Goal: Task Accomplishment & Management: Use online tool/utility

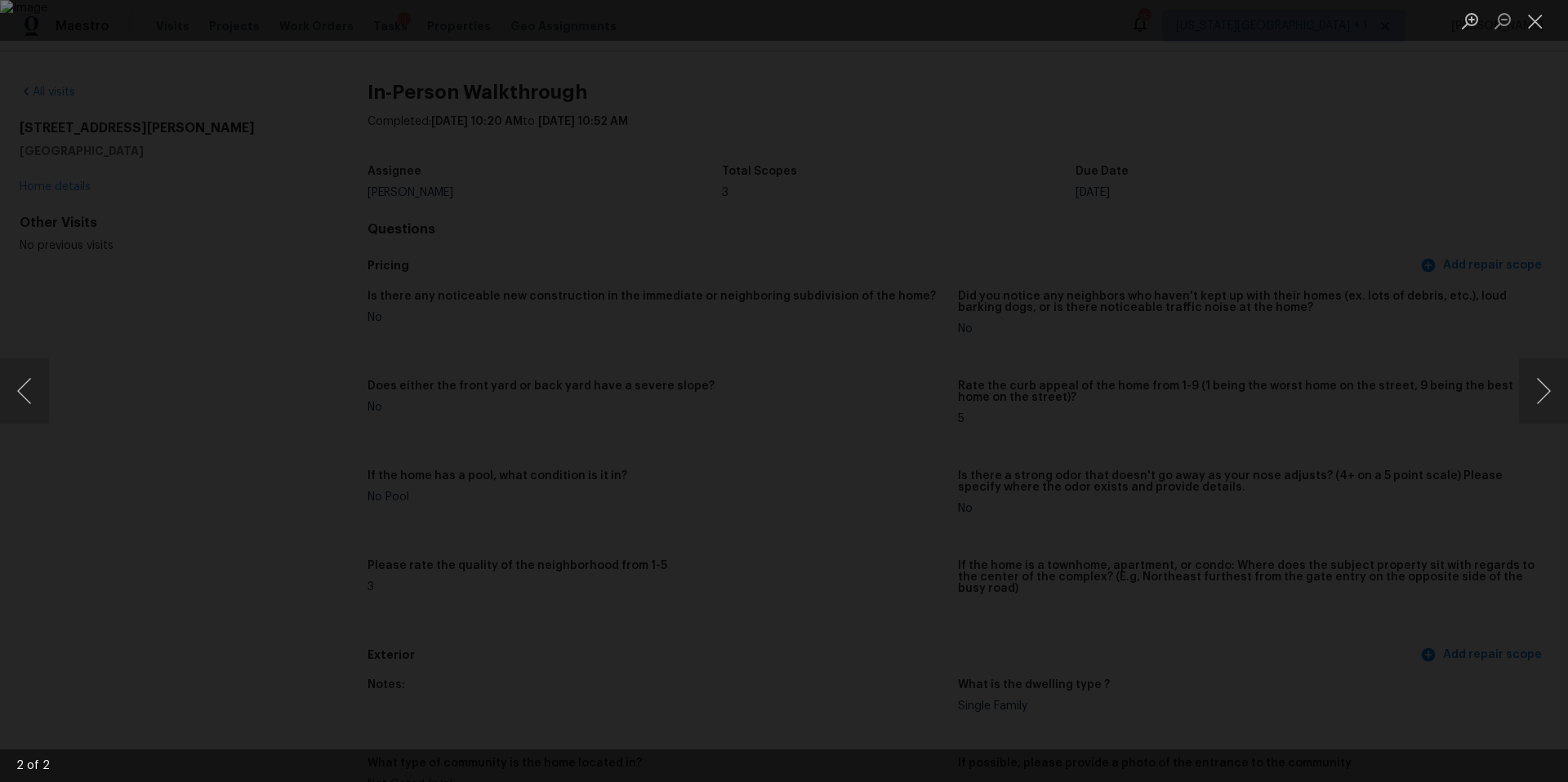
scroll to position [507, 0]
click at [243, 163] on div "Lightbox" at bounding box center [784, 391] width 1568 height 782
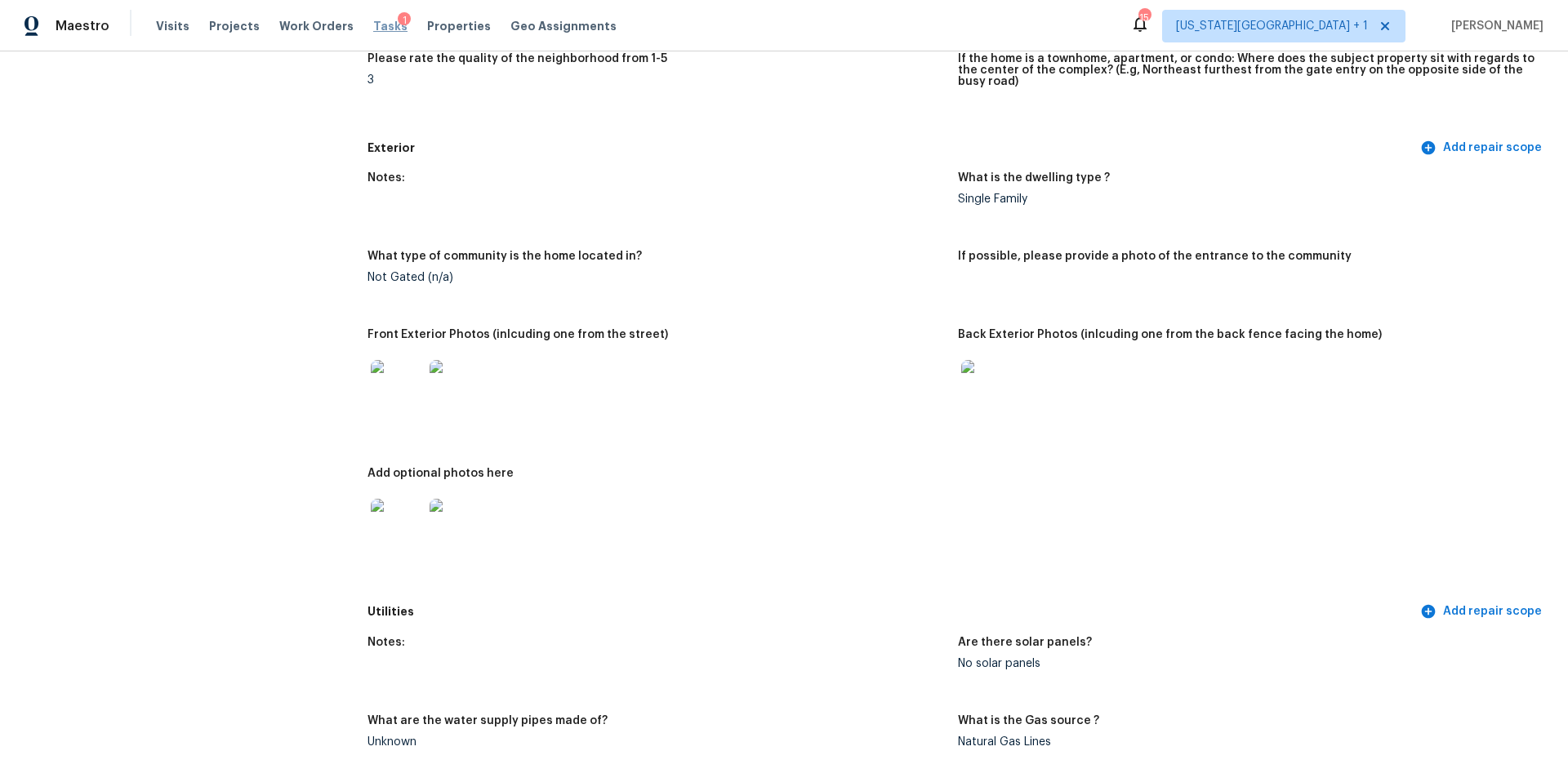
click at [373, 22] on span "Tasks" at bounding box center [390, 26] width 34 height 11
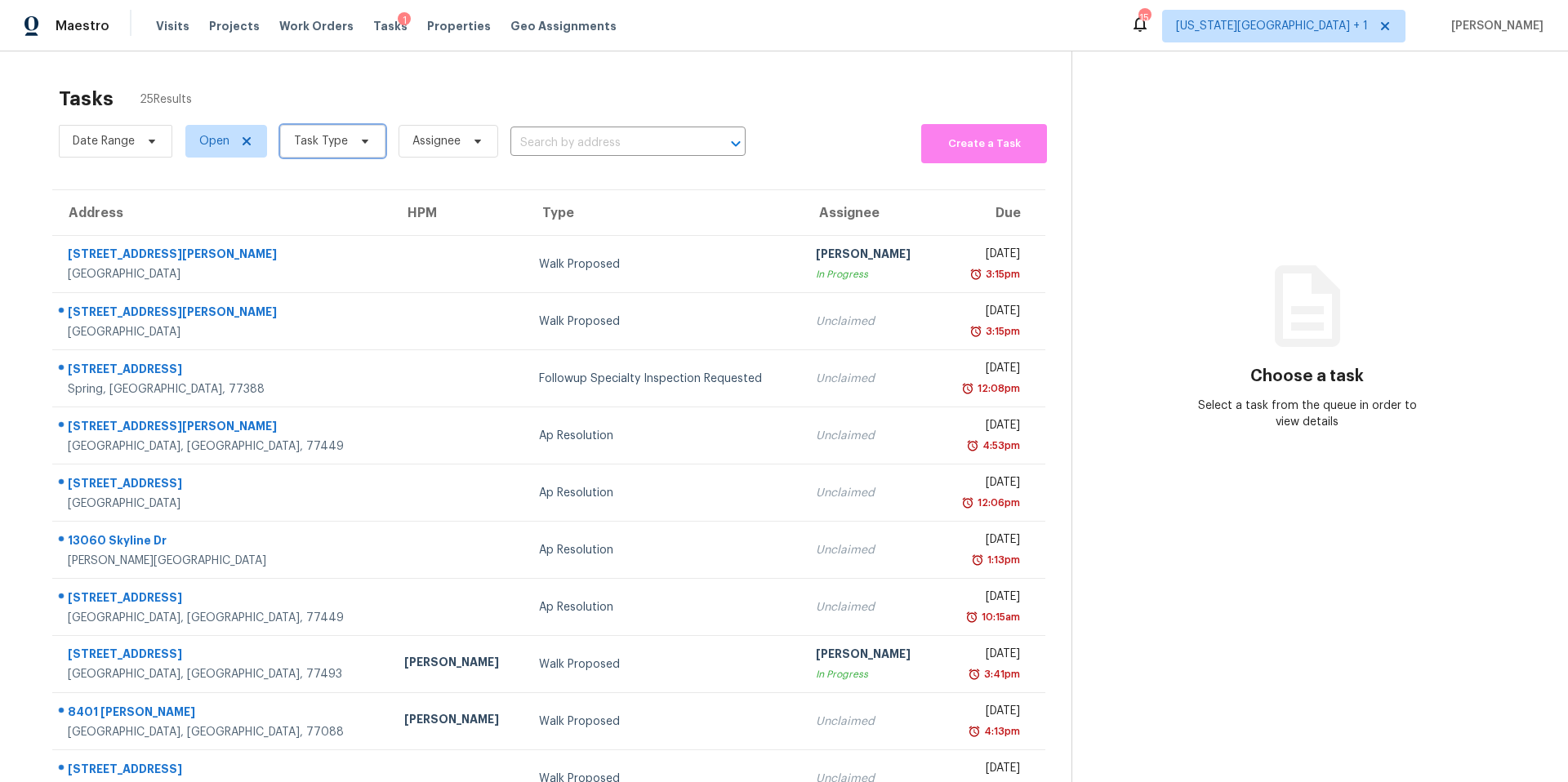
click at [358, 140] on icon at bounding box center [365, 141] width 13 height 13
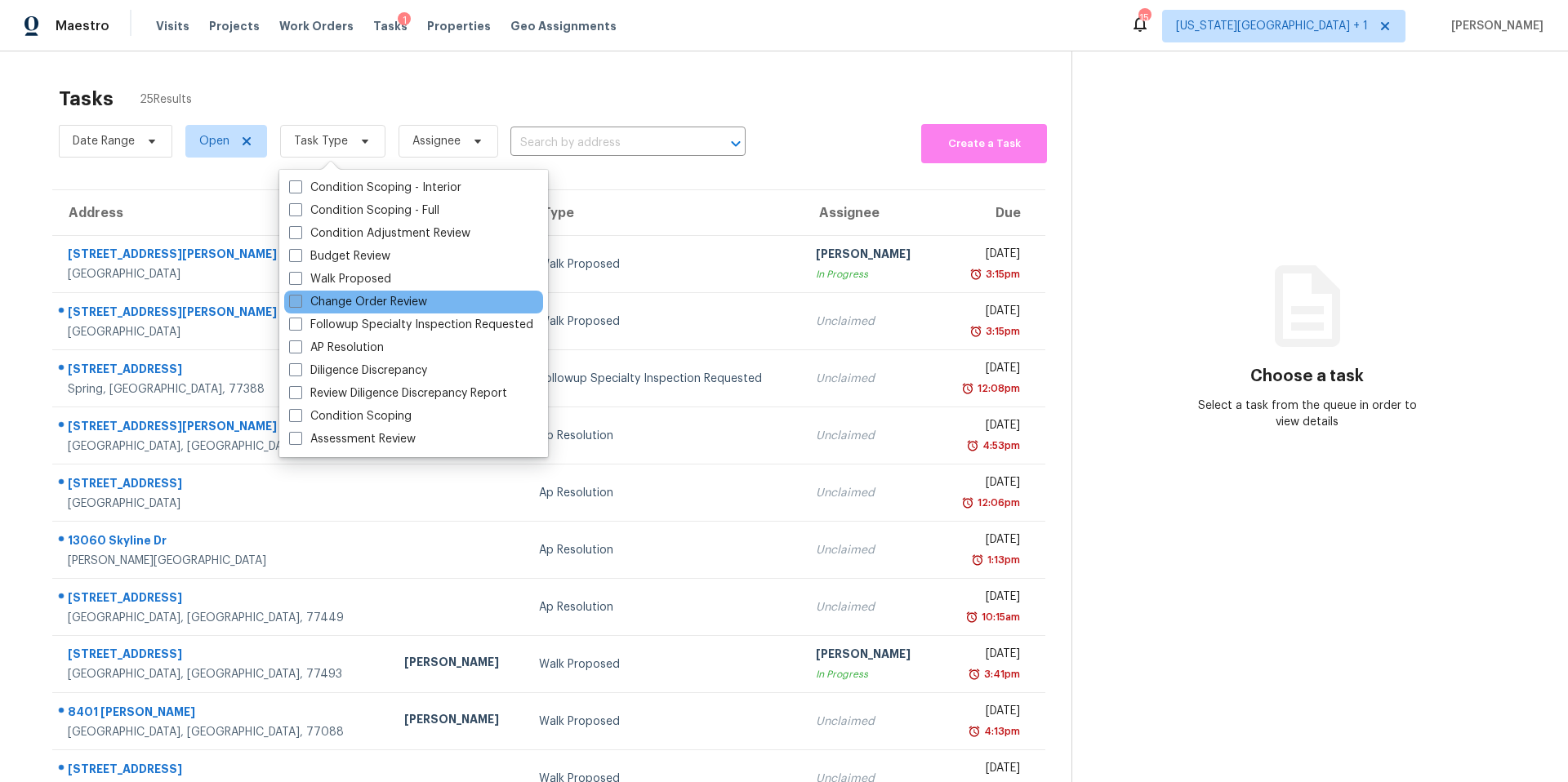
click at [331, 303] on label "Change Order Review" at bounding box center [358, 302] width 138 height 17
click at [300, 303] on input "Change Order Review" at bounding box center [294, 299] width 10 height 10
checkbox input "true"
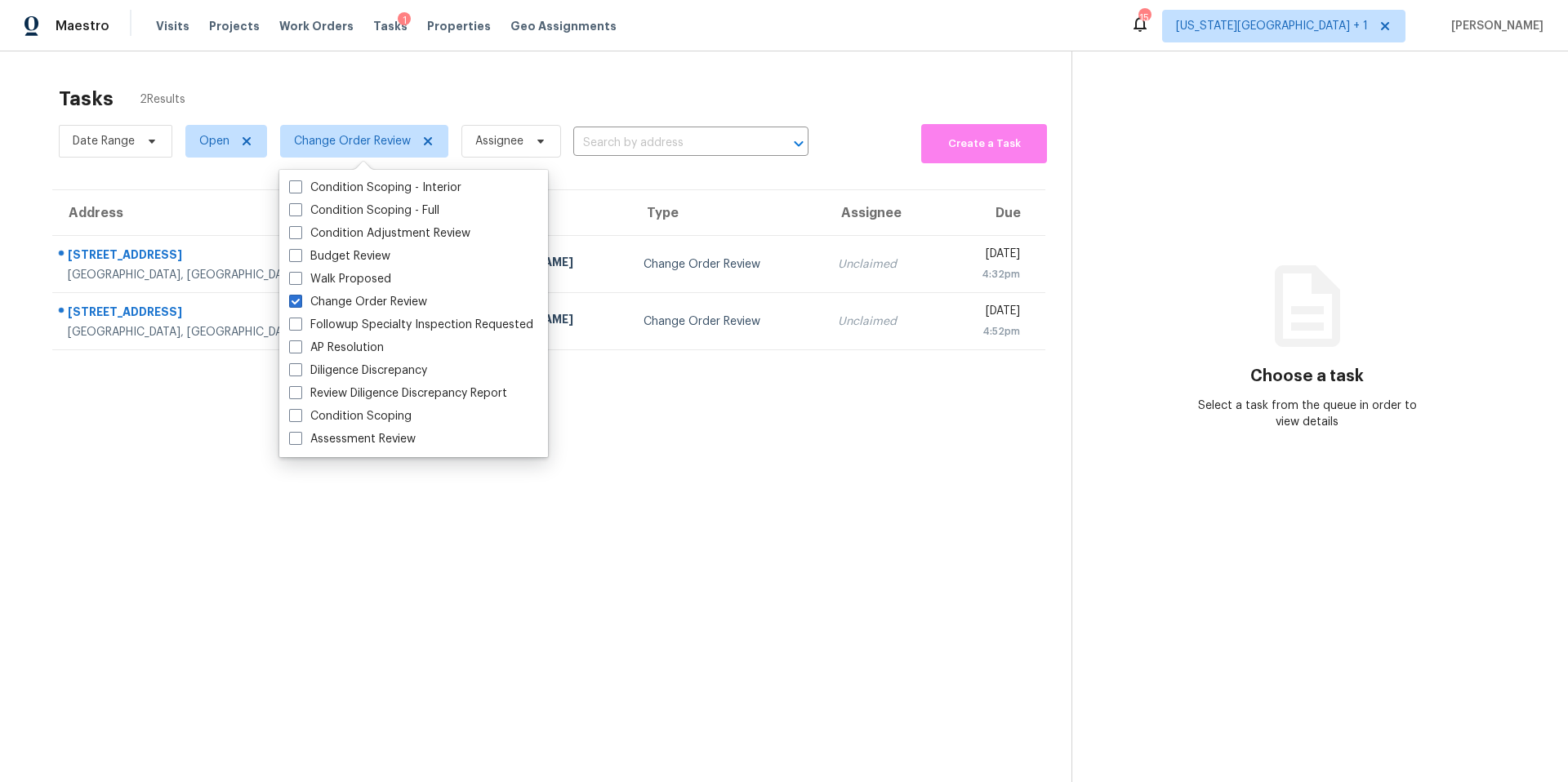
click at [413, 78] on div "Tasks 2 Results" at bounding box center [565, 99] width 1013 height 43
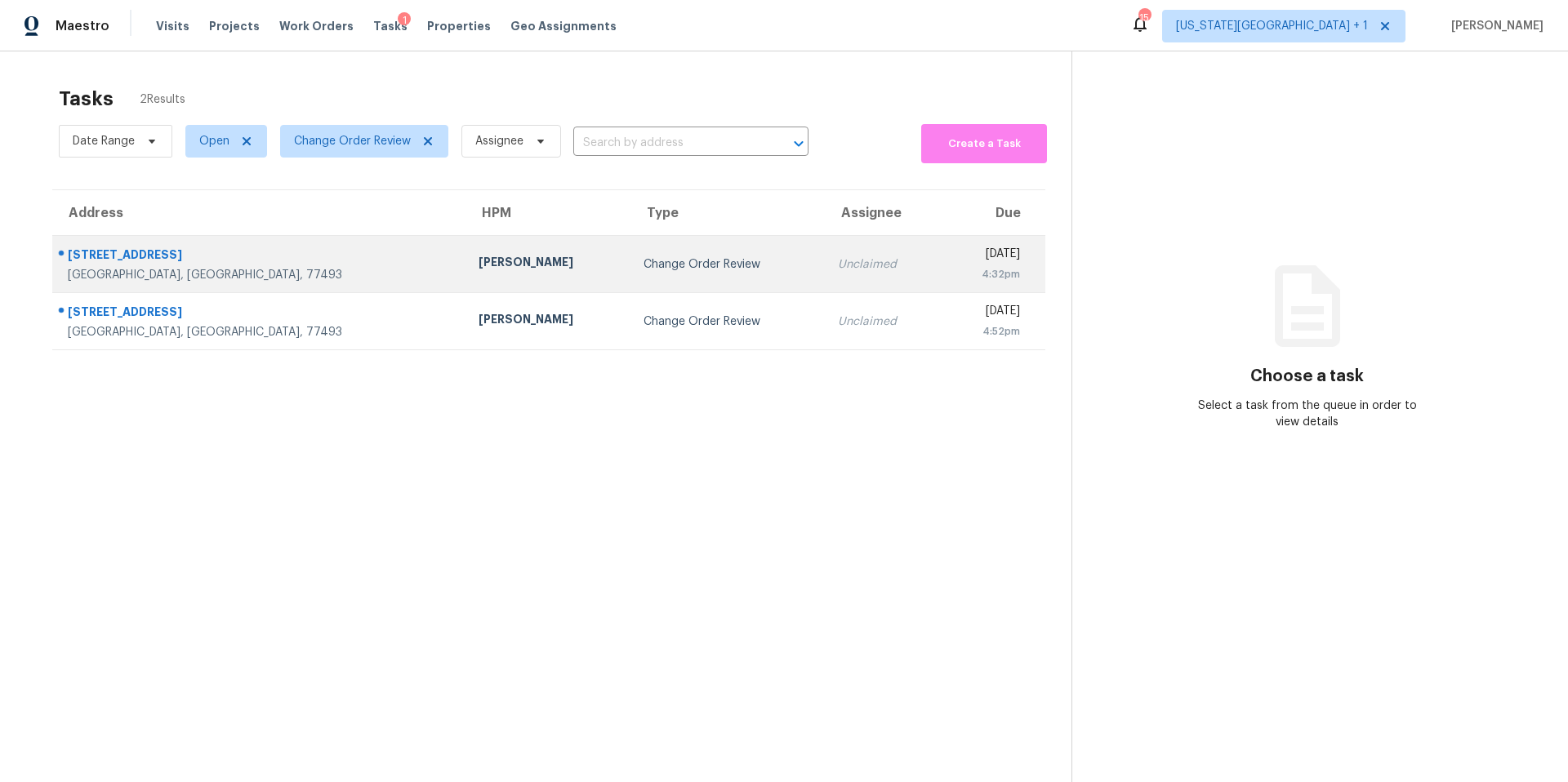
click at [479, 266] on div "[PERSON_NAME]" at bounding box center [548, 264] width 139 height 20
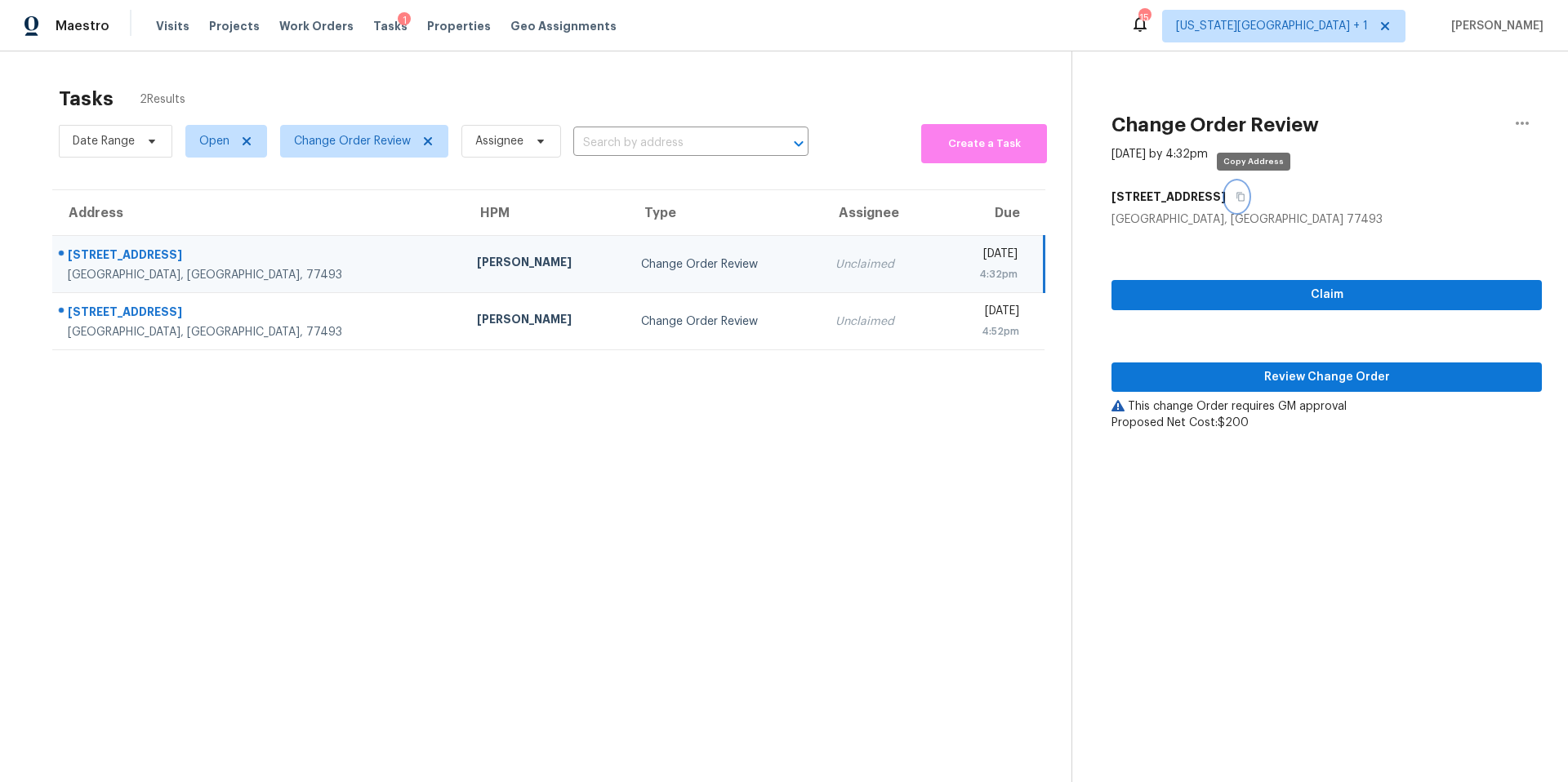
click at [1246, 199] on icon "button" at bounding box center [1240, 197] width 10 height 10
click at [427, 33] on span "Properties" at bounding box center [458, 26] width 64 height 17
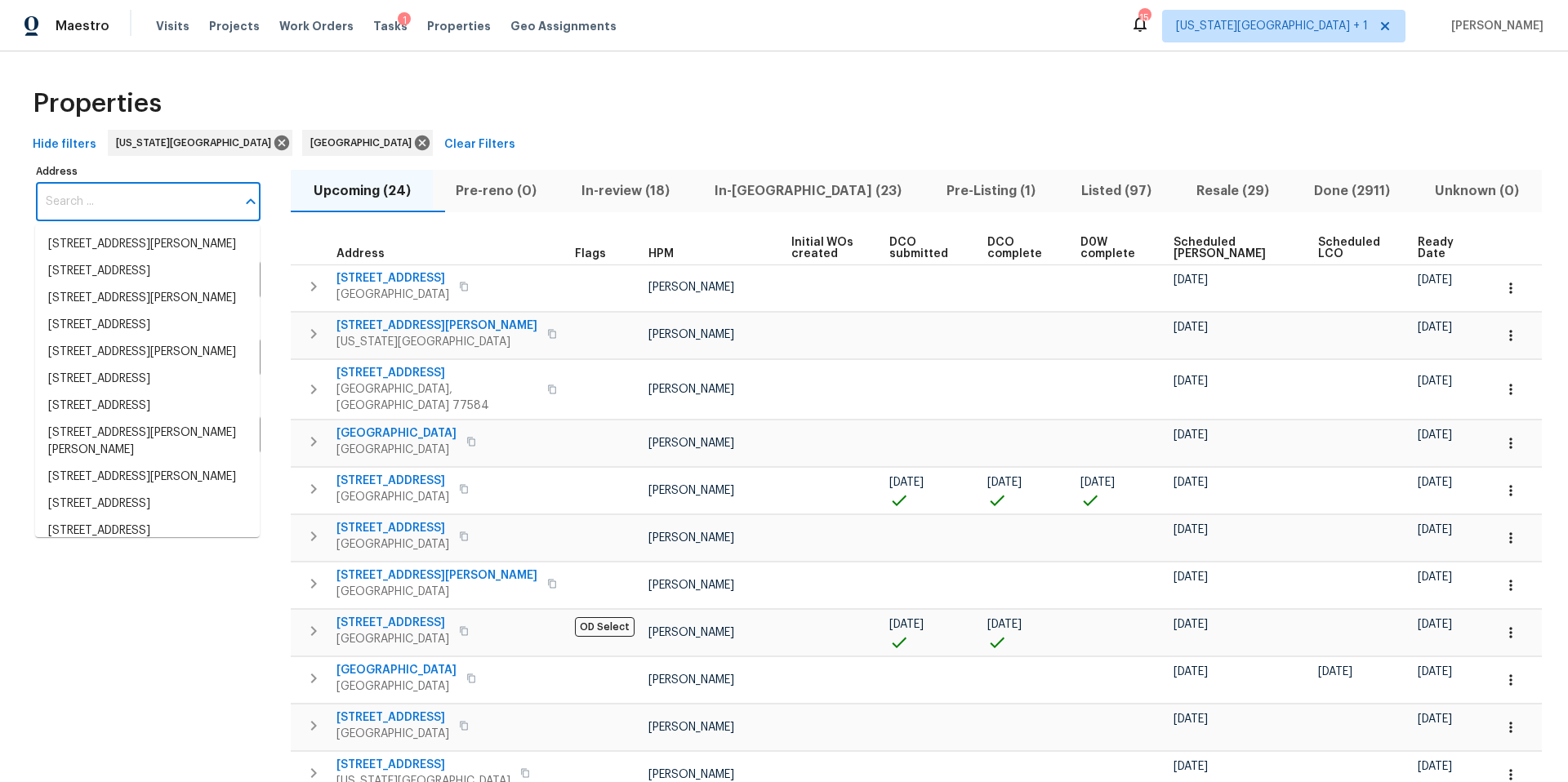
paste input "2222 Princess Snow Cir, Katy, TX 77493"
type input "2222 Princess Snow Cir, Katy, TX 77493"
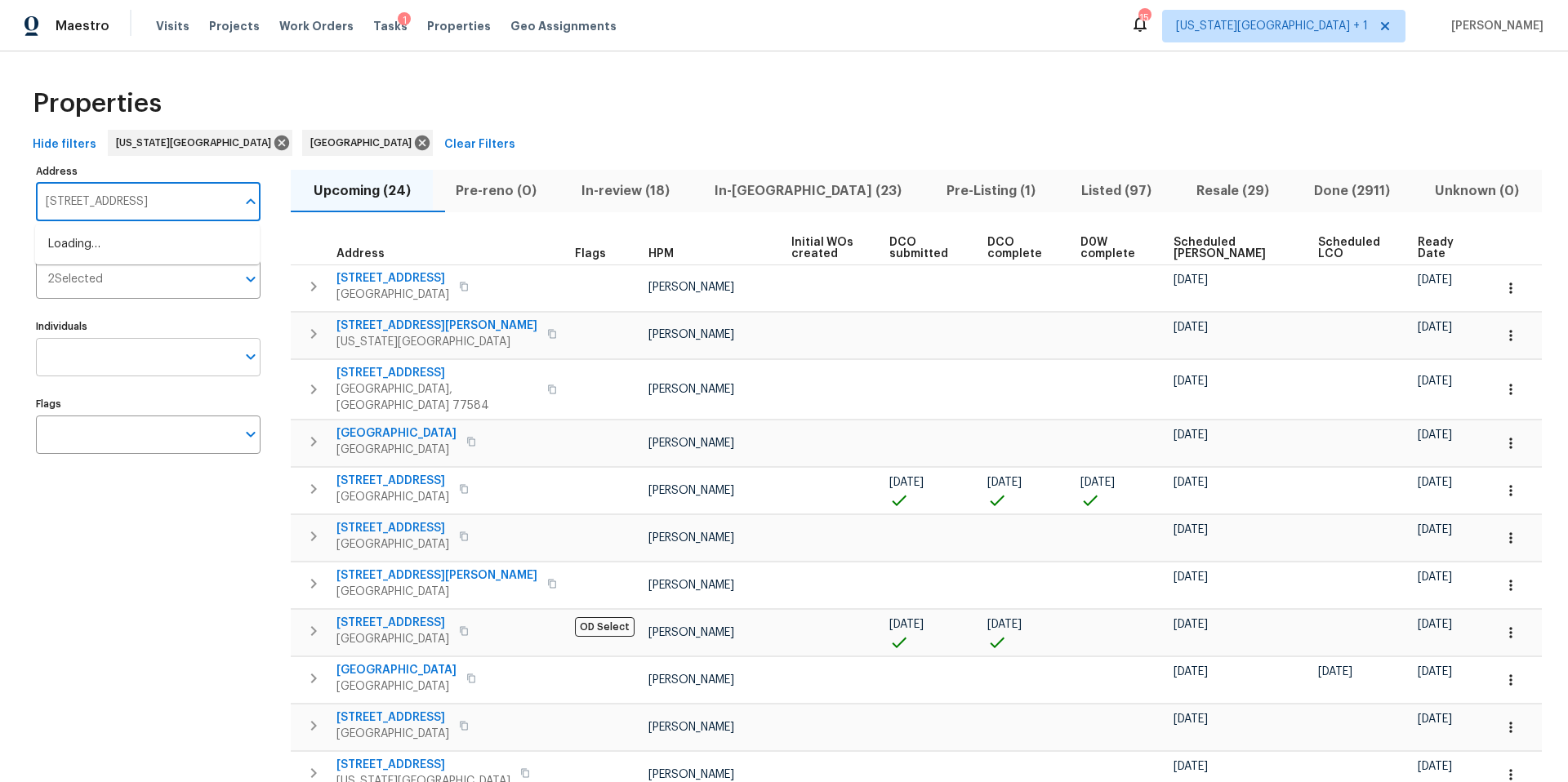
scroll to position [0, 17]
click at [131, 245] on li "2222 Princess Snow Cir Katy TX 77493" at bounding box center [148, 244] width 225 height 27
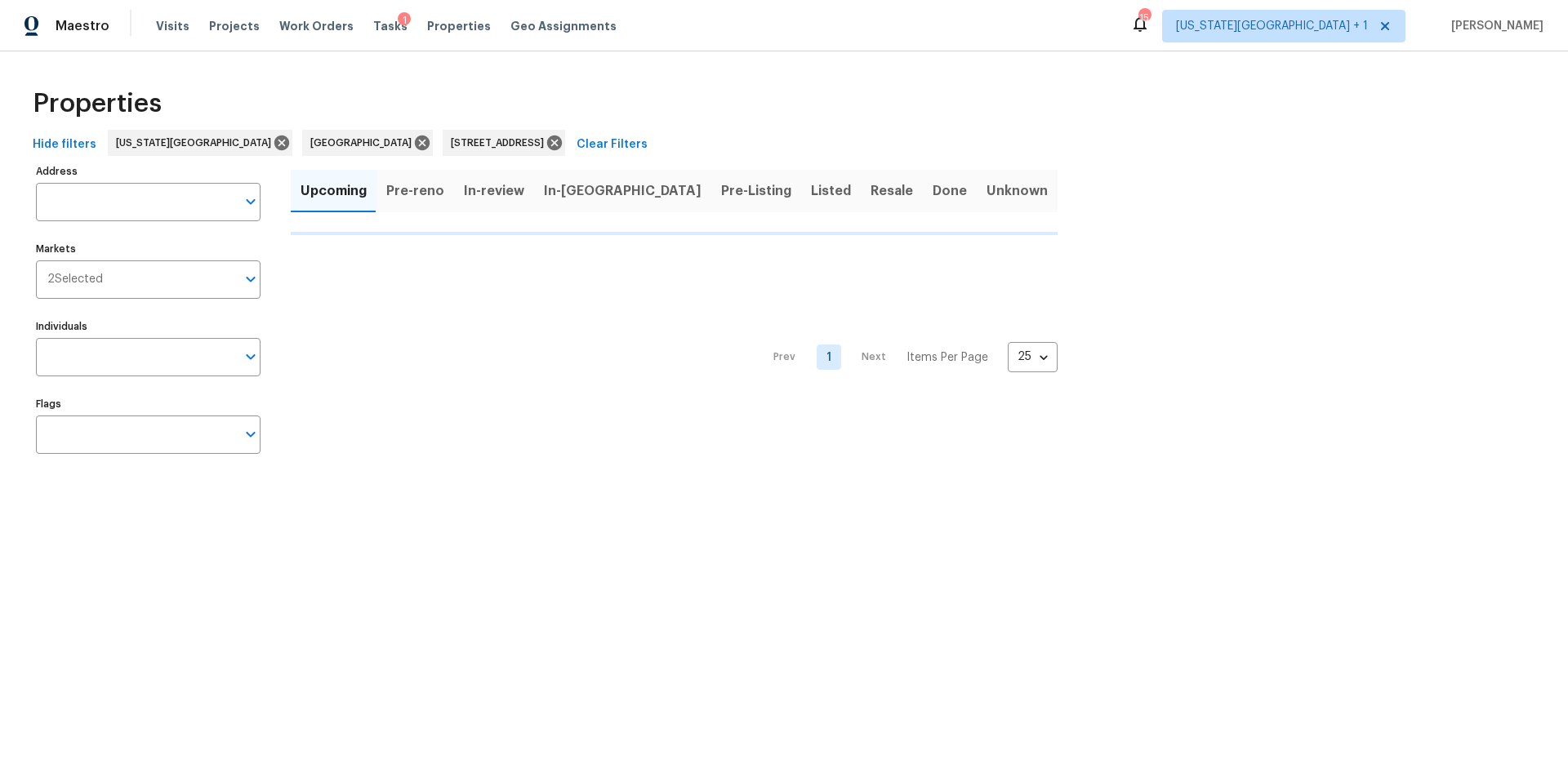
type input "2222 Princess Snow Cir Katy TX 77493"
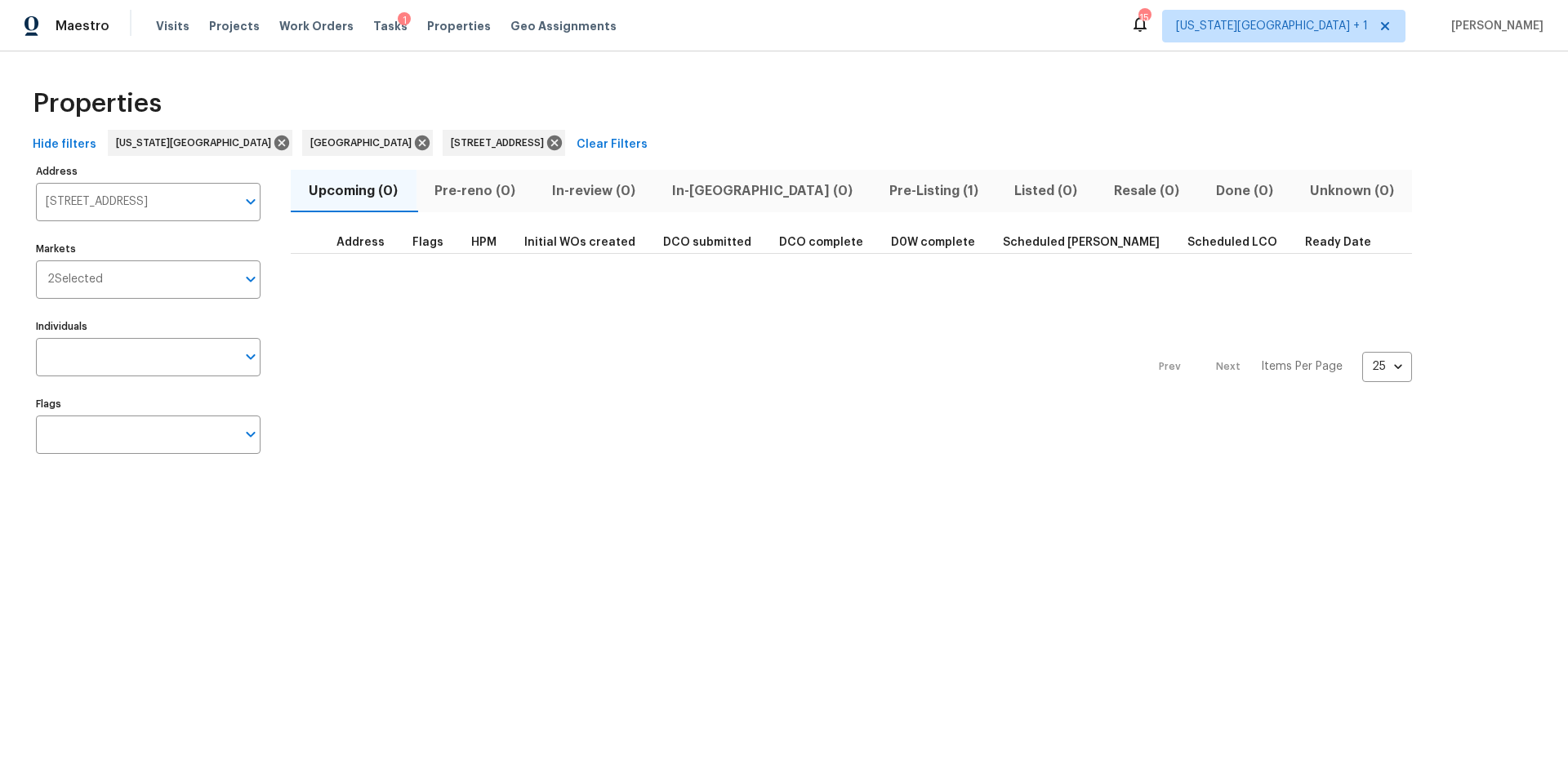
click at [880, 186] on span "Pre-Listing (1)" at bounding box center [933, 191] width 106 height 23
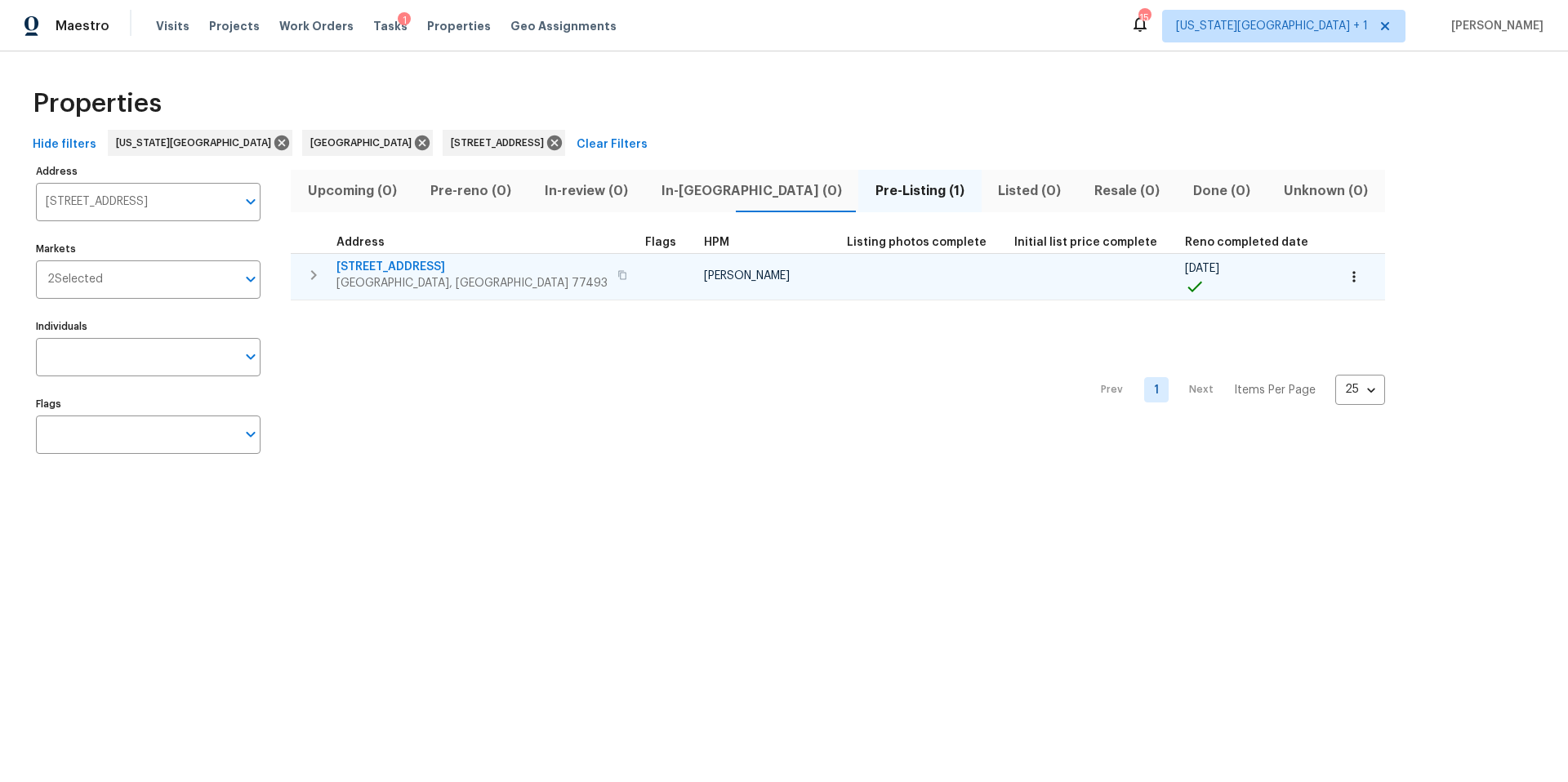
click at [398, 277] on span "Katy, TX 77493" at bounding box center [472, 284] width 271 height 17
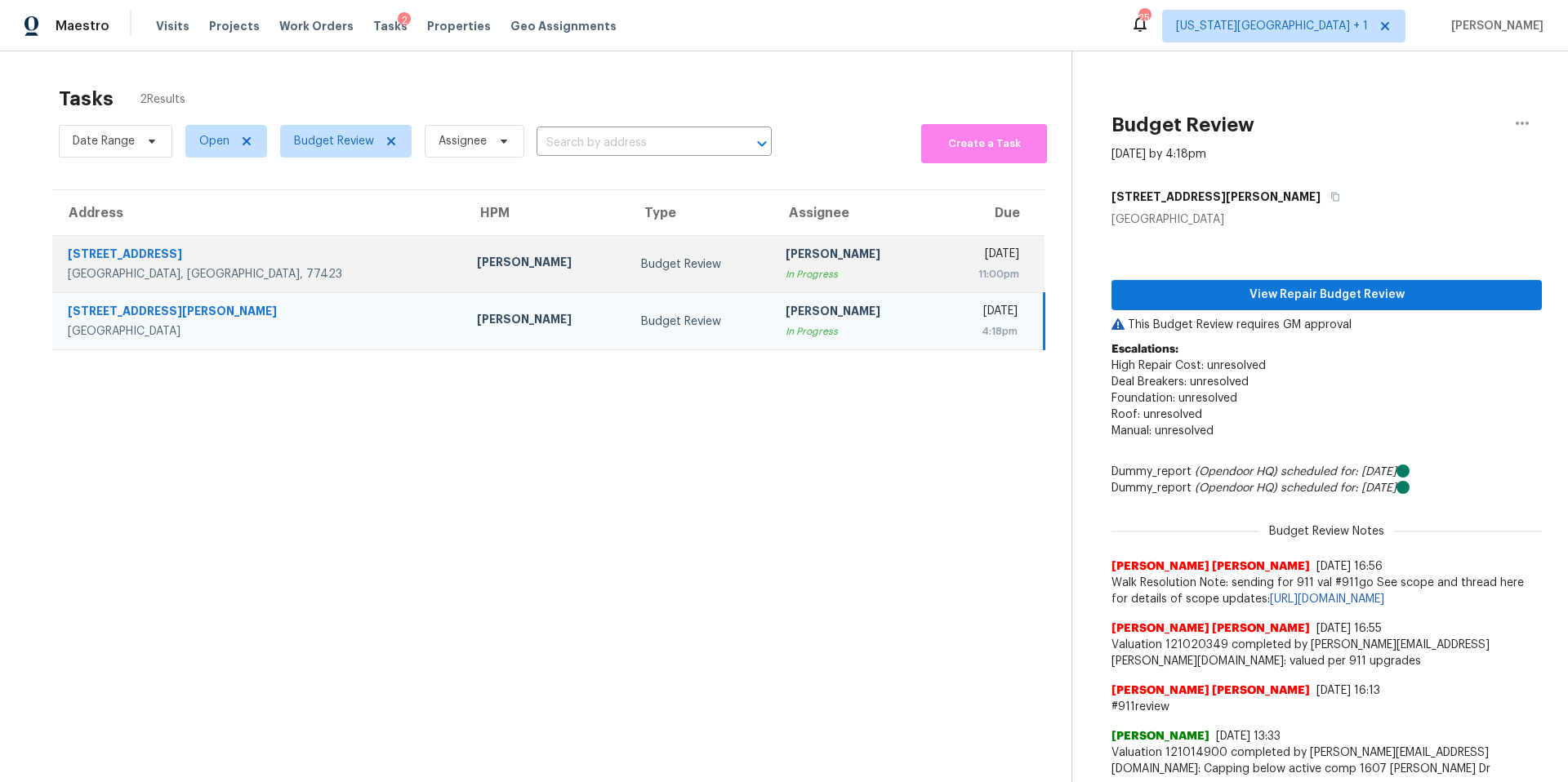
click at [628, 250] on td "Budget Review" at bounding box center [700, 264] width 145 height 58
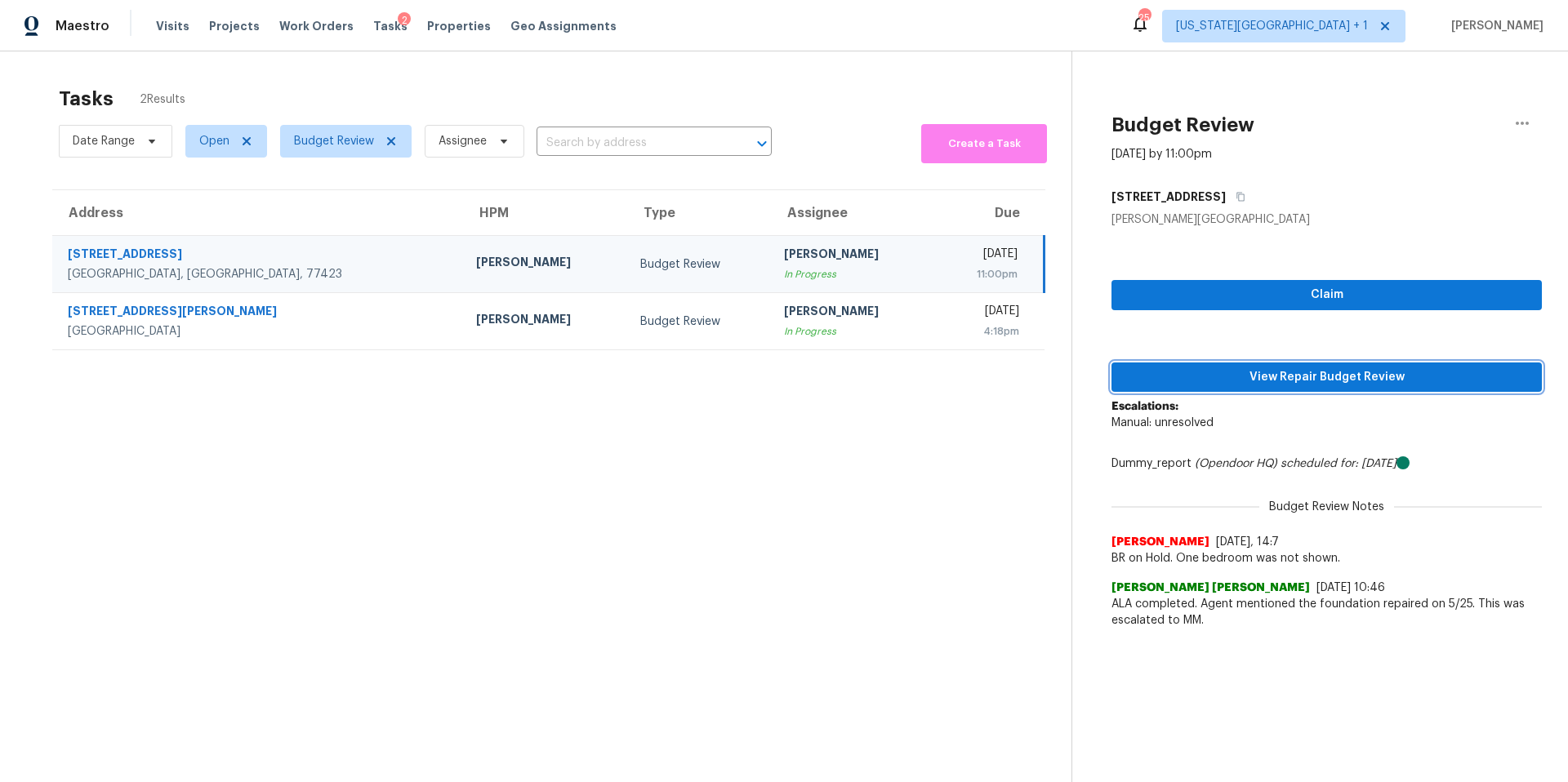
click at [1252, 377] on span "View Repair Budget Review" at bounding box center [1327, 378] width 405 height 20
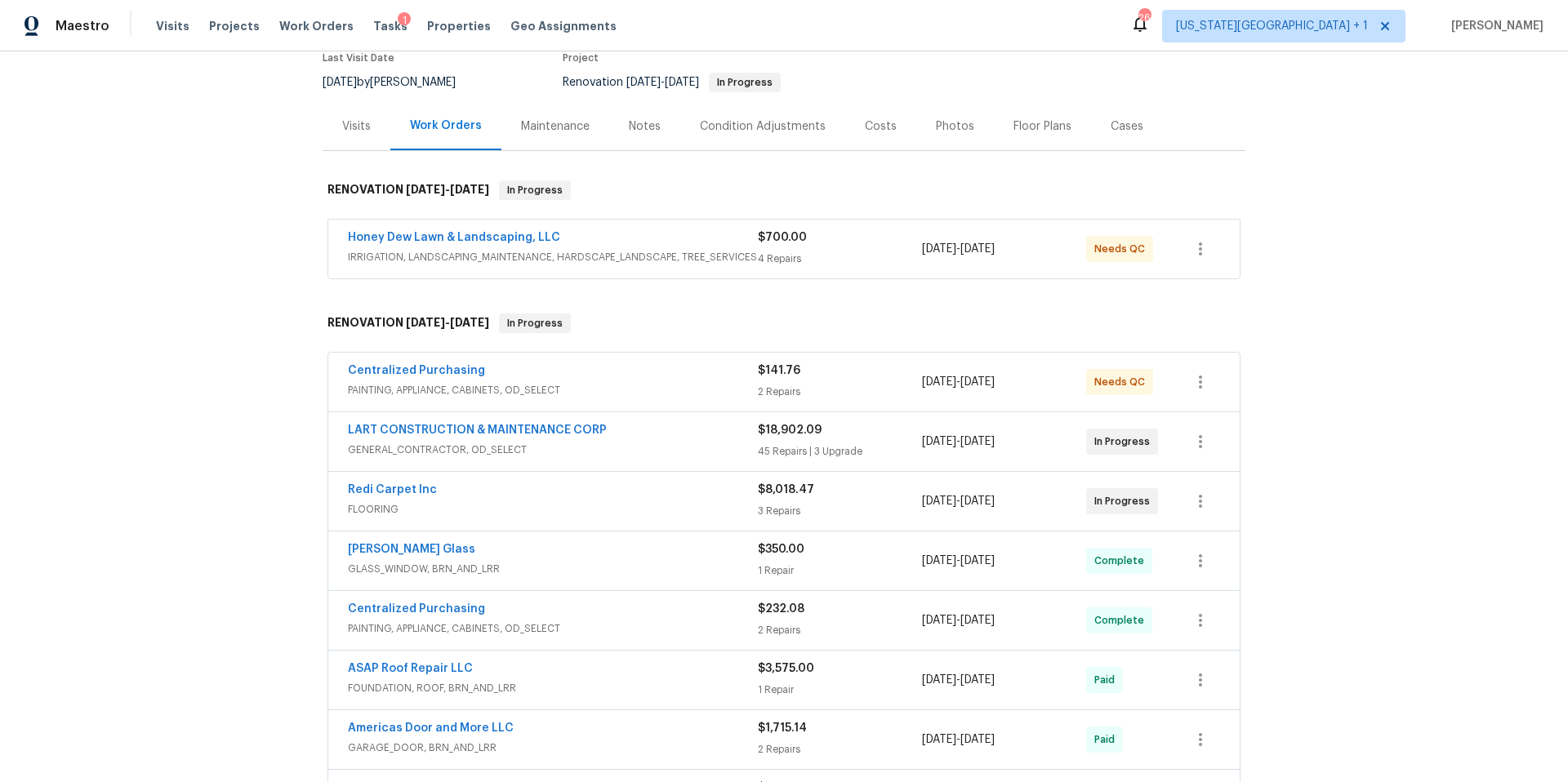
scroll to position [159, 0]
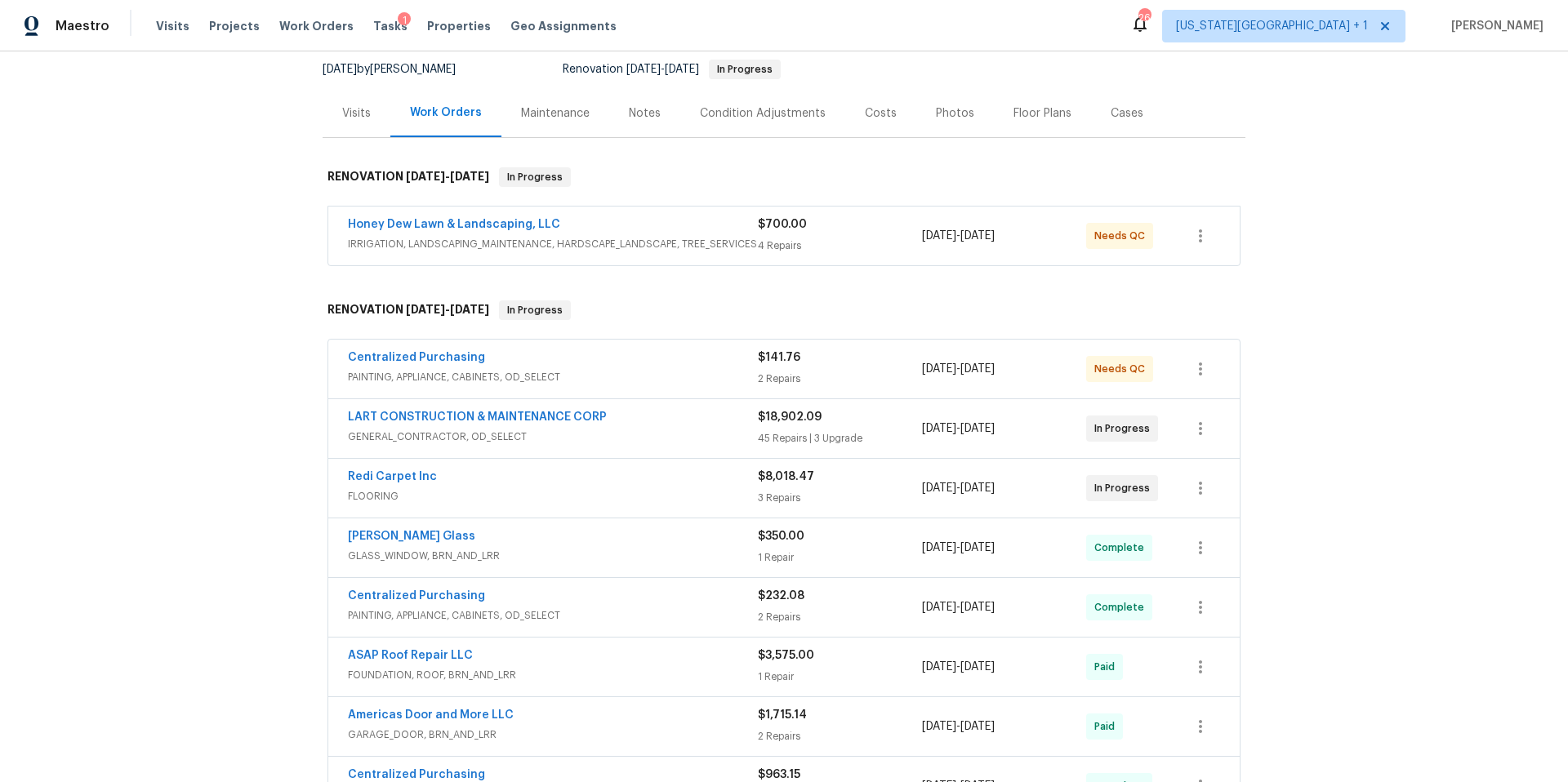
click at [627, 423] on div "LART CONSTRUCTION & MAINTENANCE CORP" at bounding box center [553, 418] width 410 height 19
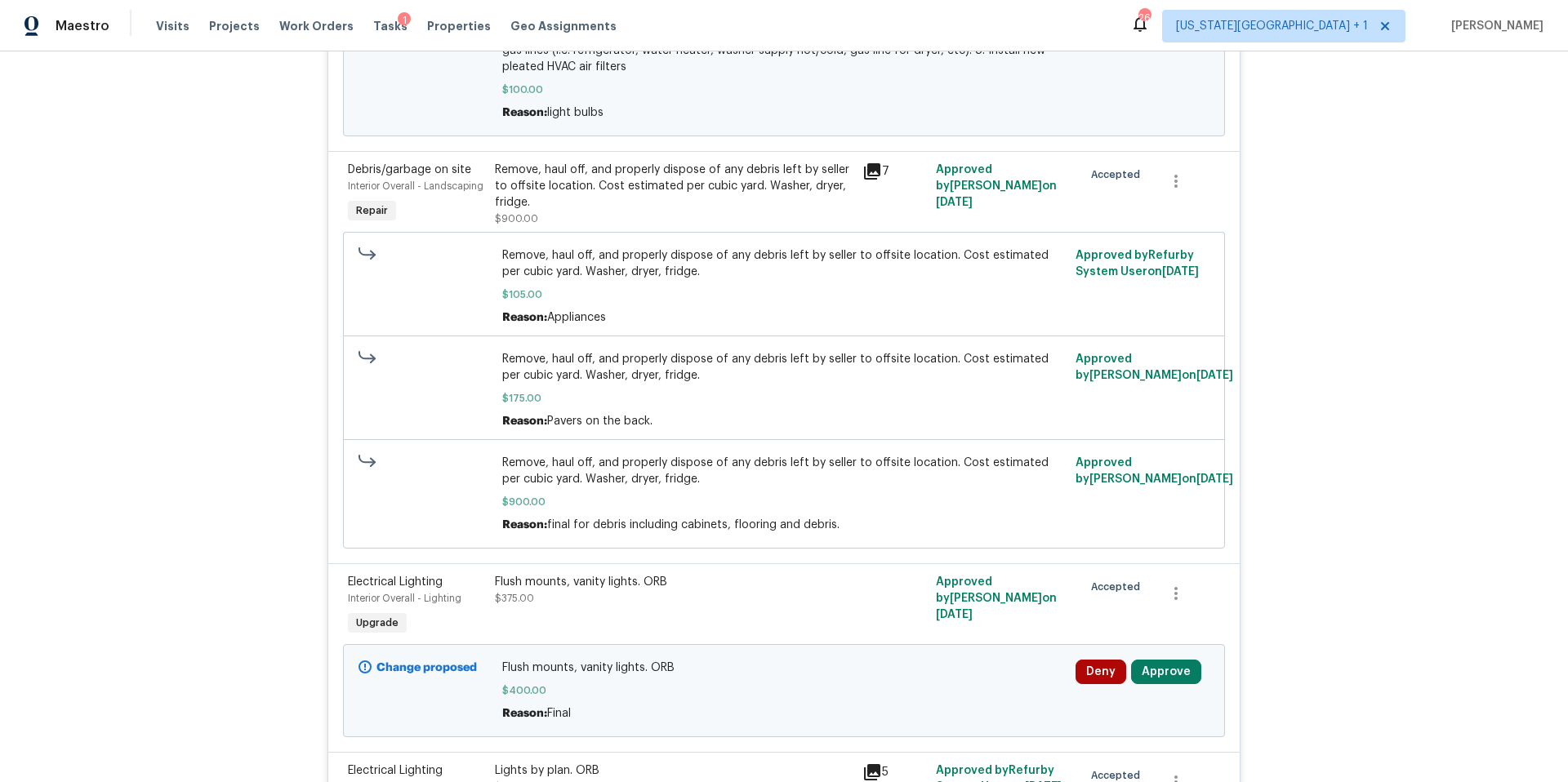
scroll to position [1631, 0]
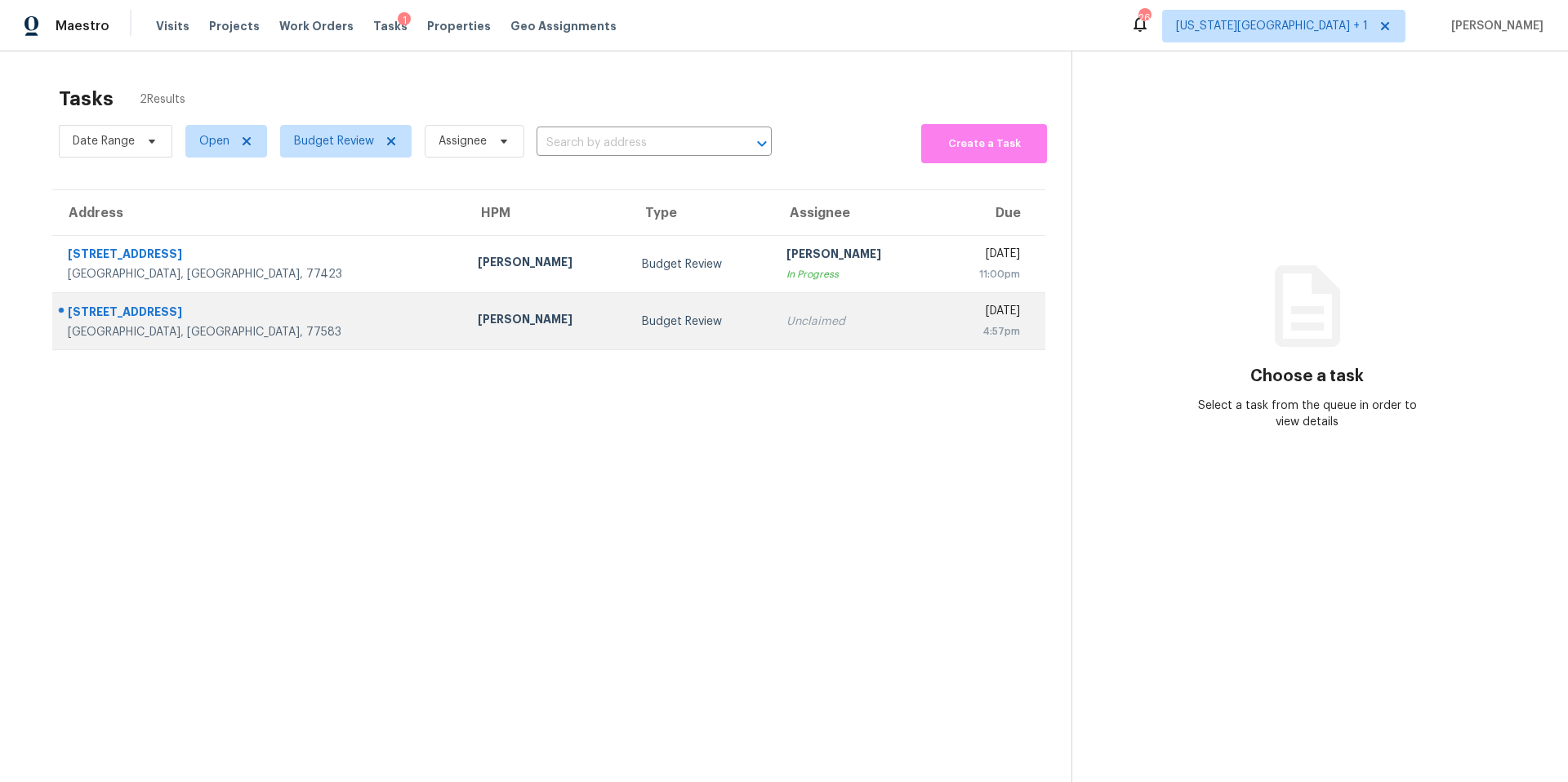
click at [478, 331] on div "[PERSON_NAME]" at bounding box center [546, 321] width 138 height 20
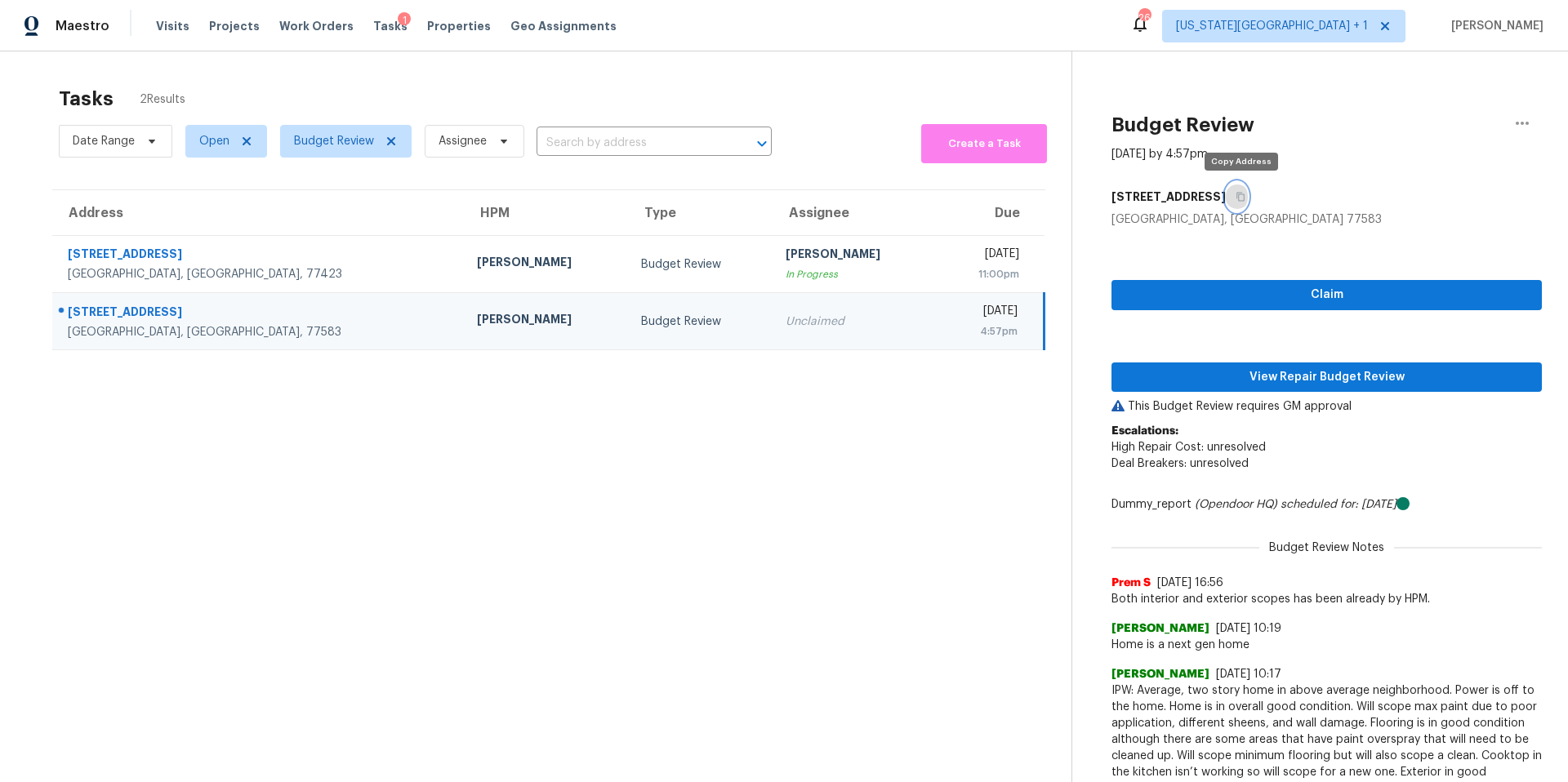
click at [1243, 200] on icon "button" at bounding box center [1240, 198] width 8 height 9
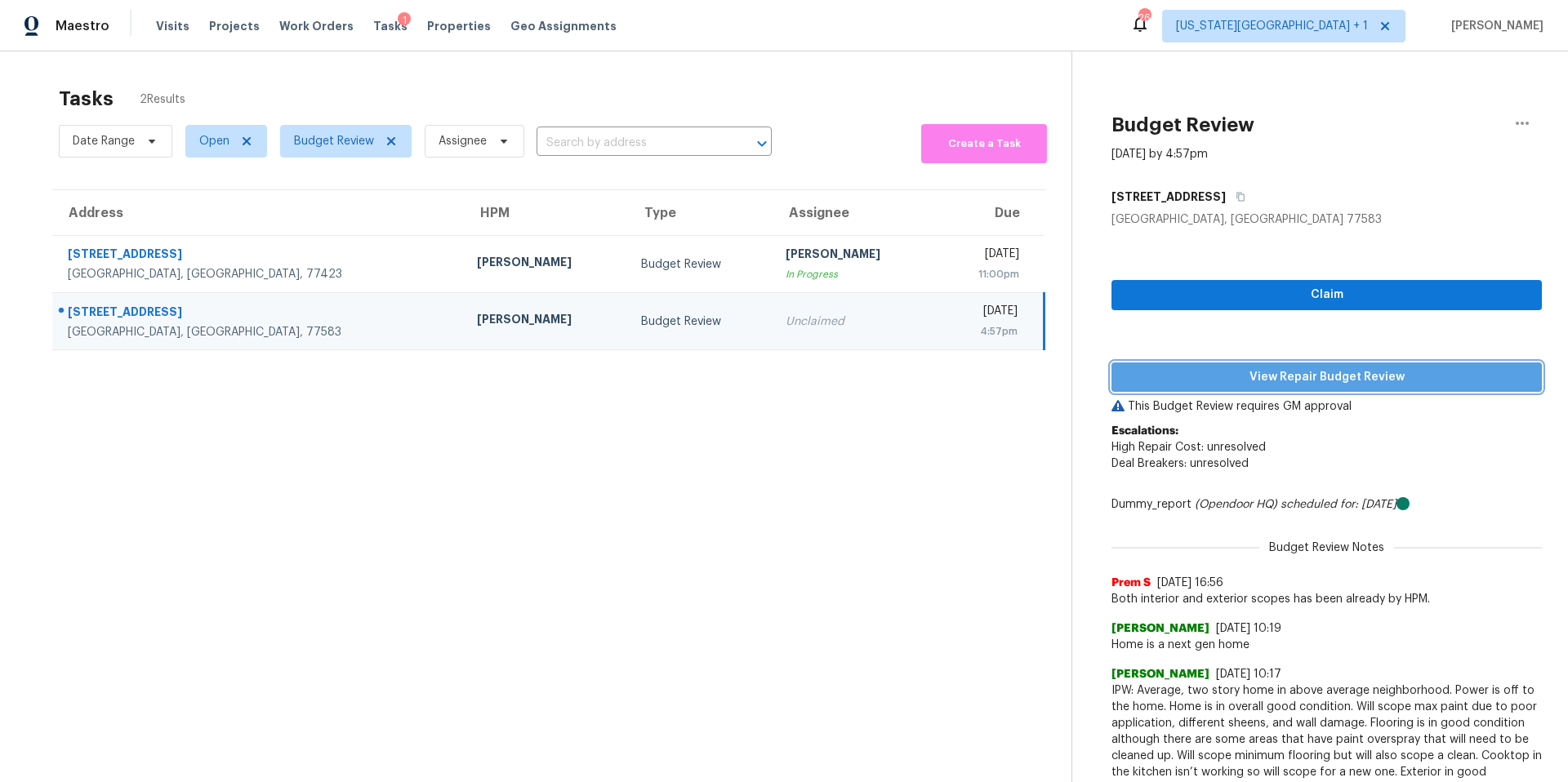
click at [1202, 372] on span "View Repair Budget Review" at bounding box center [1327, 378] width 405 height 20
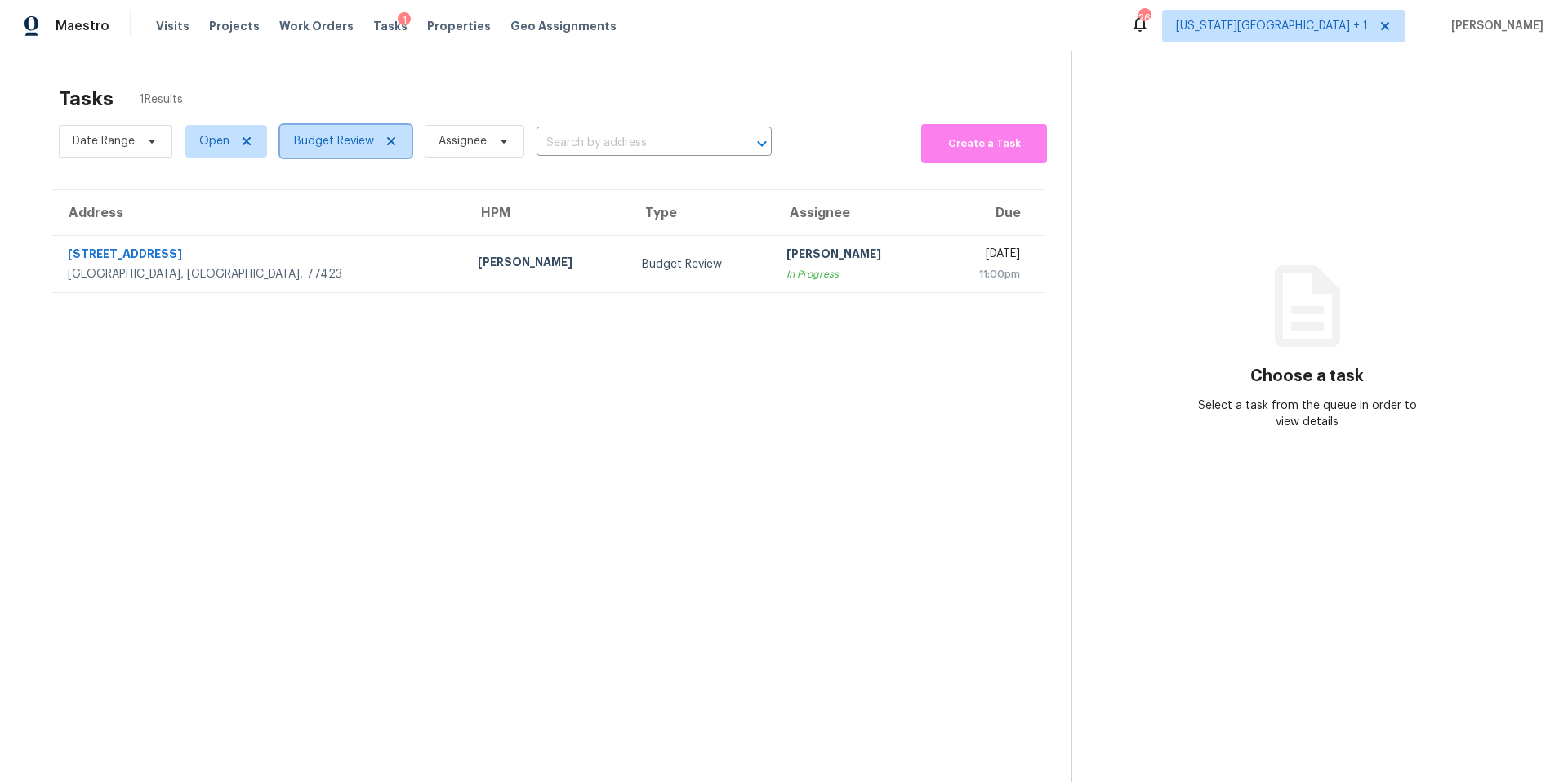
click at [301, 139] on span "Budget Review" at bounding box center [334, 142] width 80 height 17
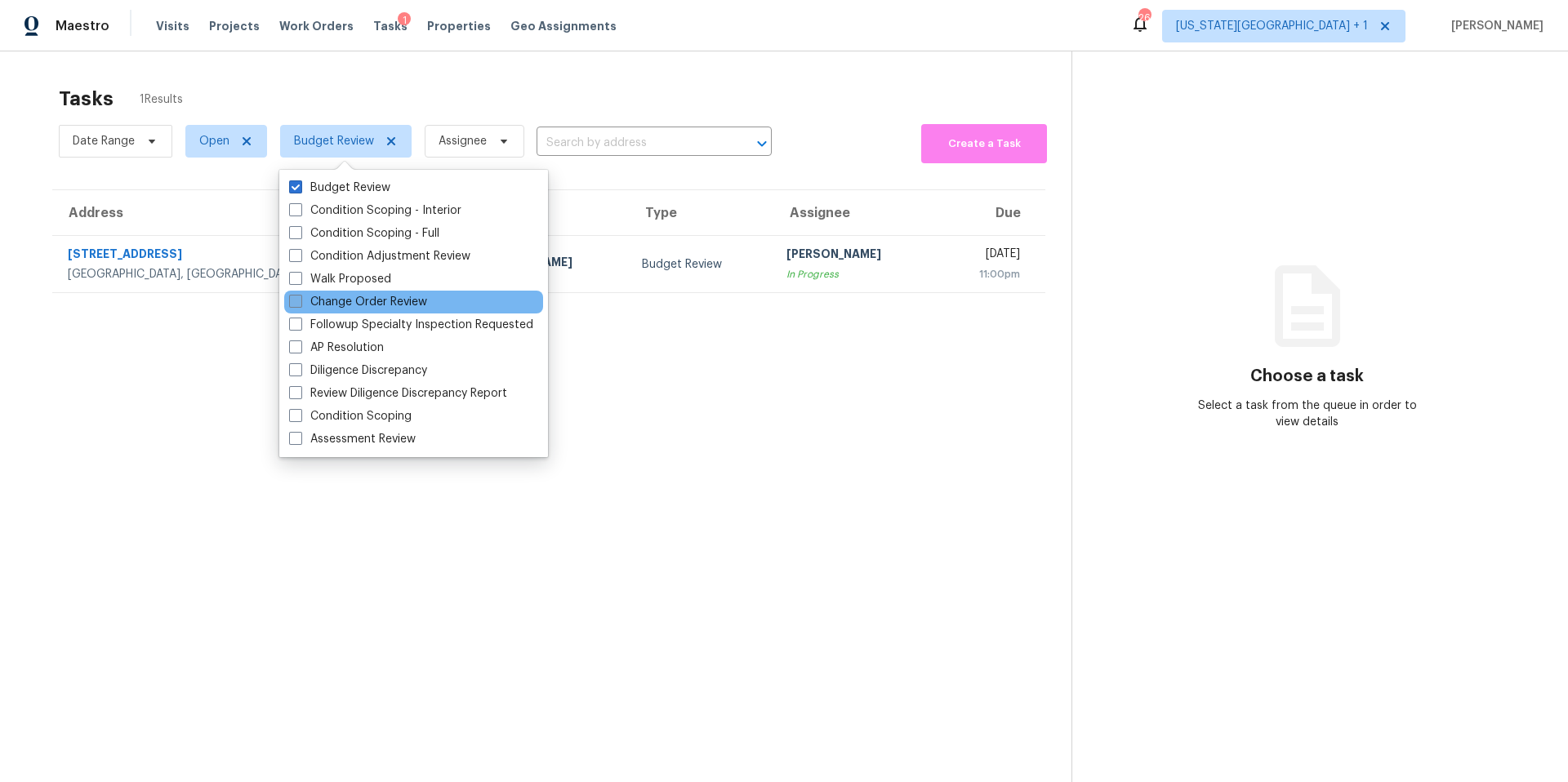
click at [303, 297] on label "Change Order Review" at bounding box center [358, 302] width 138 height 17
click at [300, 297] on input "Change Order Review" at bounding box center [294, 299] width 10 height 10
checkbox input "true"
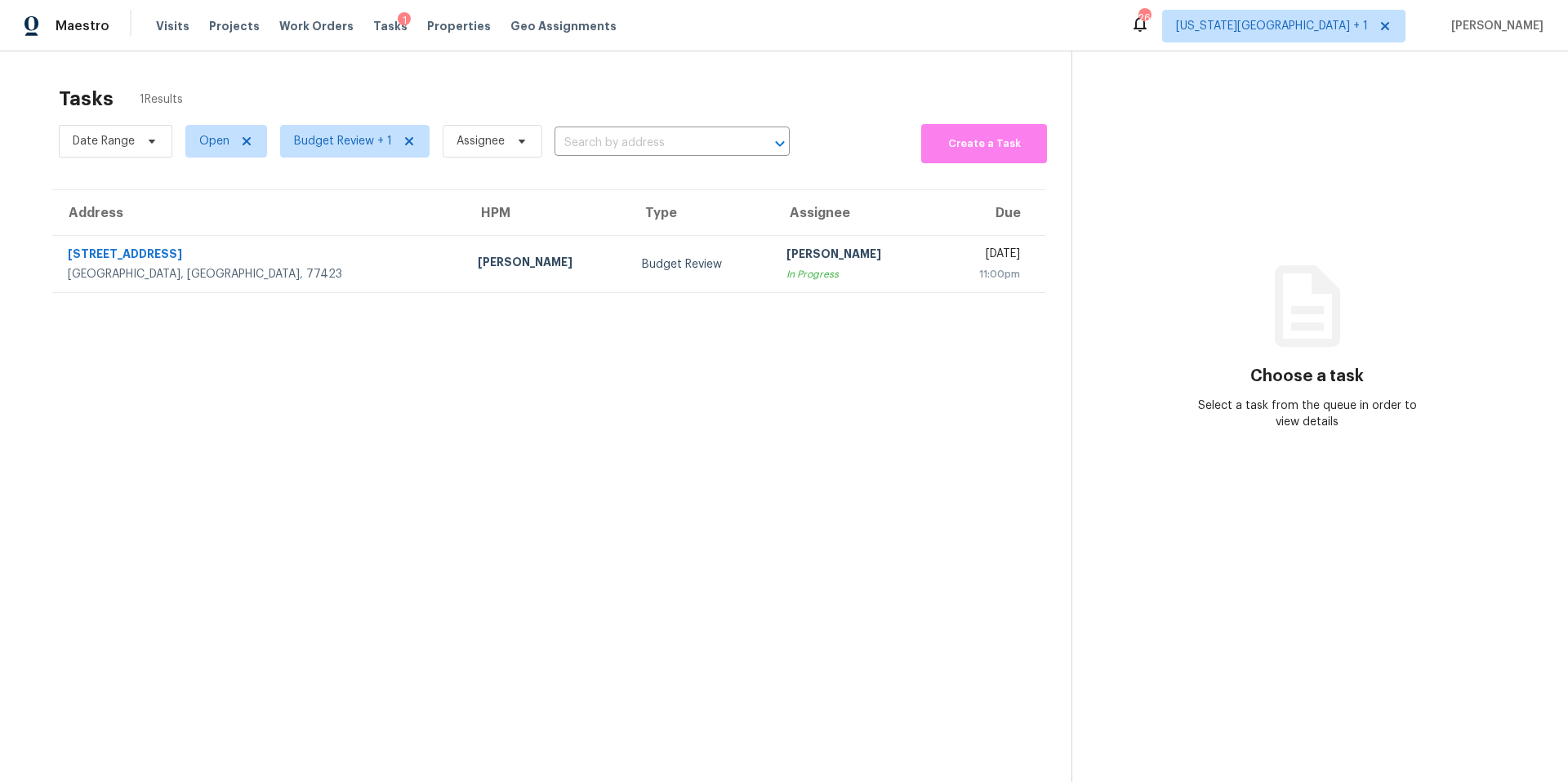
click at [438, 89] on div "Tasks 1 Results" at bounding box center [565, 99] width 1013 height 43
click at [315, 140] on span "Budget Review + 1" at bounding box center [343, 142] width 98 height 17
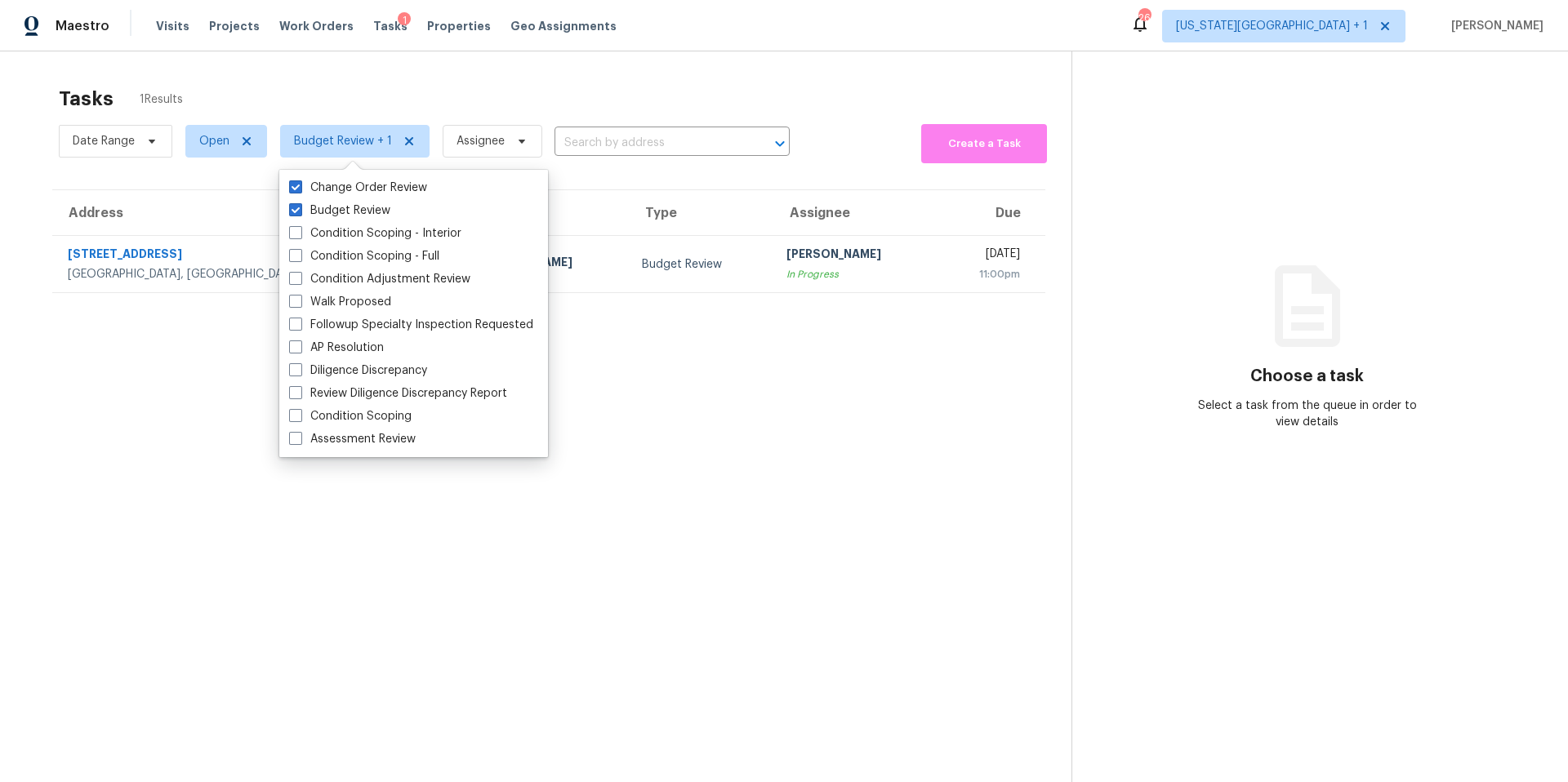
click at [417, 82] on div "Tasks 1 Results" at bounding box center [565, 99] width 1013 height 43
